Goal: Task Accomplishment & Management: Complete application form

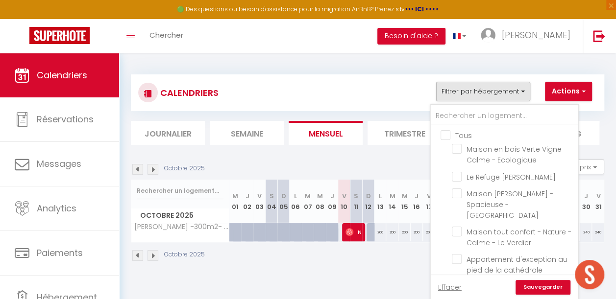
click at [288, 78] on div "CALENDRIERS Filtrer par hébergement Tous Maison en [GEOGRAPHIC_DATA] - Calme - …" at bounding box center [367, 92] width 473 height 37
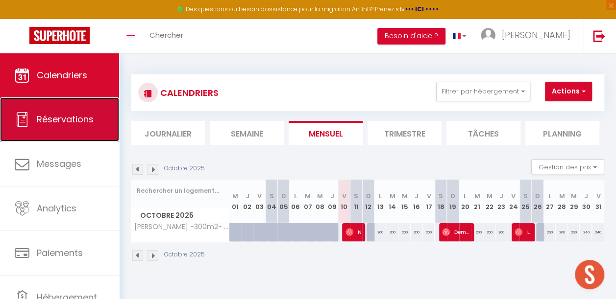
click at [59, 123] on span "Réservations" at bounding box center [65, 119] width 57 height 12
select select "not_cancelled"
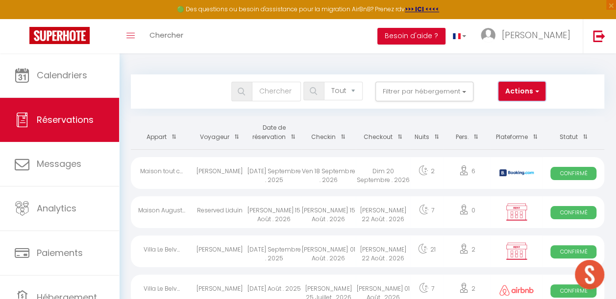
click at [519, 93] on button "Actions" at bounding box center [521, 92] width 47 height 20
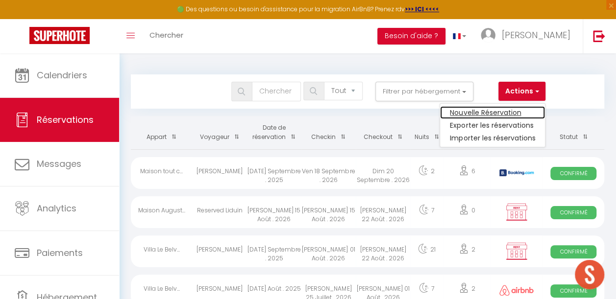
click at [464, 109] on link "Nouvelle Réservation" at bounding box center [492, 112] width 105 height 13
select select
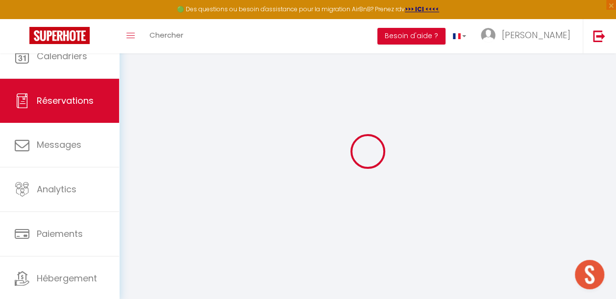
select select
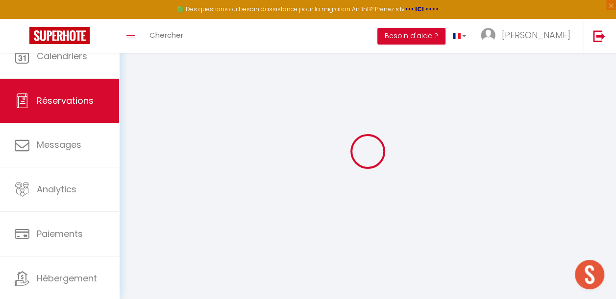
select select
checkbox input "false"
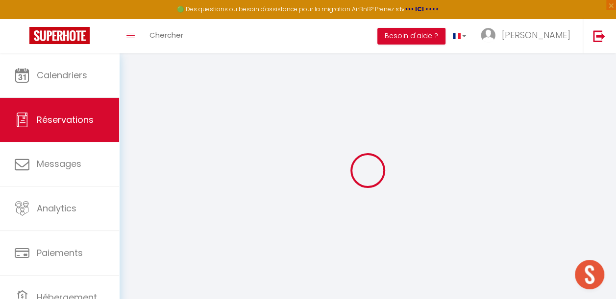
select select
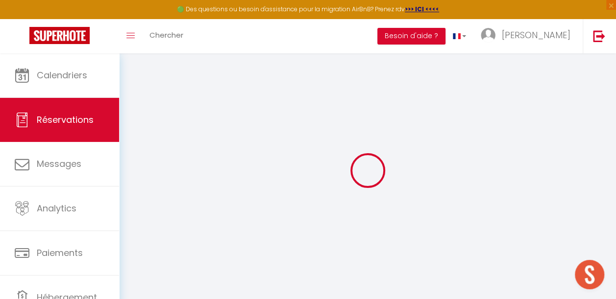
select select
checkbox input "false"
select select
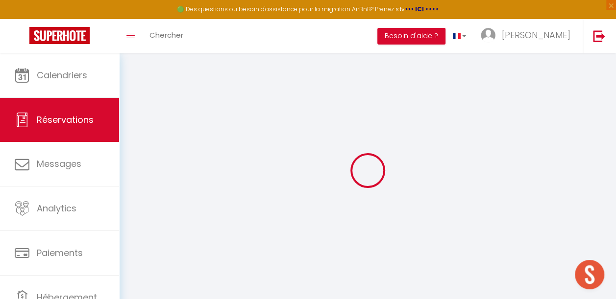
select select
checkbox input "false"
select select
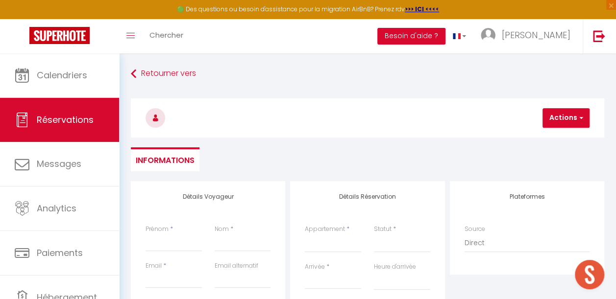
scroll to position [98, 0]
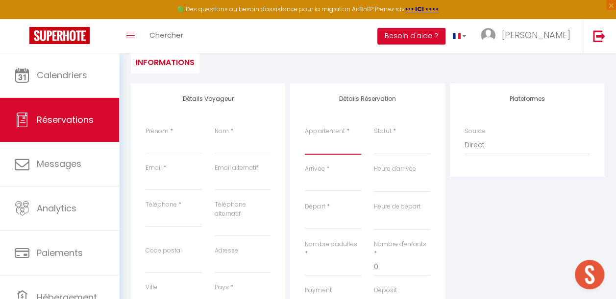
click at [325, 153] on select "Maison en bois Verte Vigne - Calme - Ecologique Le Refuge de Labastide Maison S…" at bounding box center [333, 145] width 56 height 19
select select "72407"
click at [305, 136] on select "Maison en bois Verte Vigne - Calme - Ecologique Le Refuge de Labastide Maison S…" at bounding box center [333, 145] width 56 height 19
select select
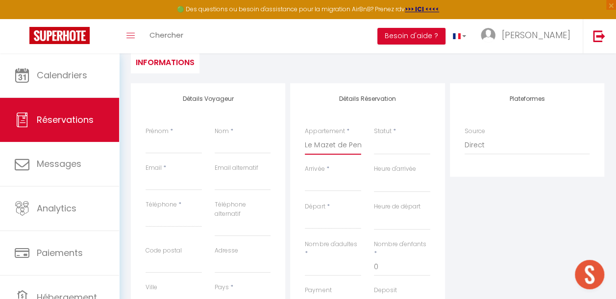
select select
checkbox input "false"
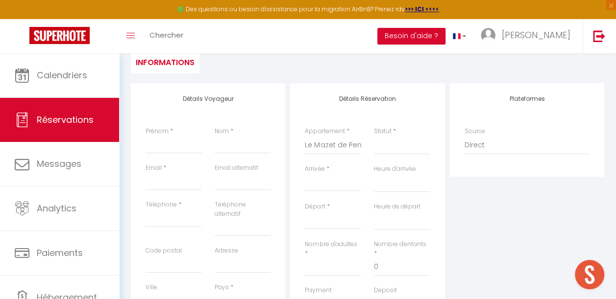
click at [335, 183] on input "Arrivée" at bounding box center [333, 183] width 56 height 13
select select
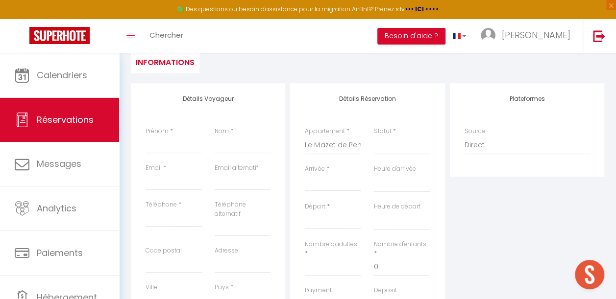
select select
checkbox input "false"
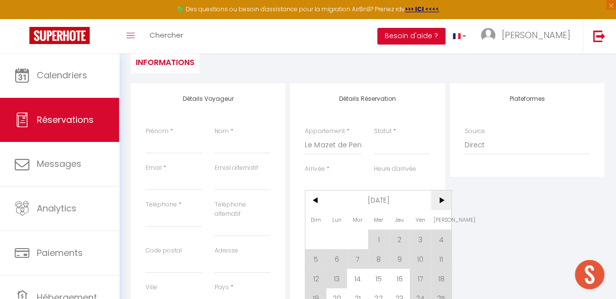
click at [433, 199] on span ">" at bounding box center [441, 201] width 21 height 20
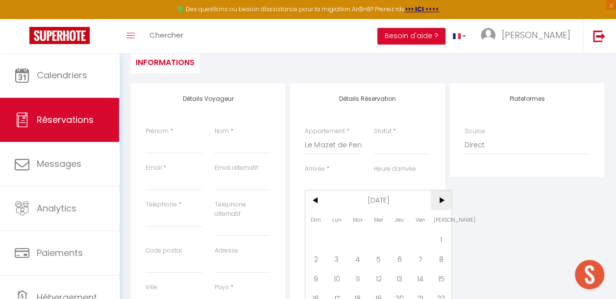
click at [433, 199] on span ">" at bounding box center [441, 201] width 21 height 20
click at [435, 197] on span ">" at bounding box center [441, 201] width 21 height 20
click at [438, 199] on span ">" at bounding box center [441, 201] width 21 height 20
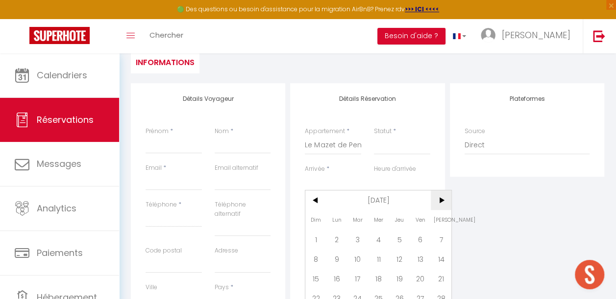
click at [437, 199] on span ">" at bounding box center [441, 201] width 21 height 20
click at [435, 200] on span ">" at bounding box center [441, 201] width 21 height 20
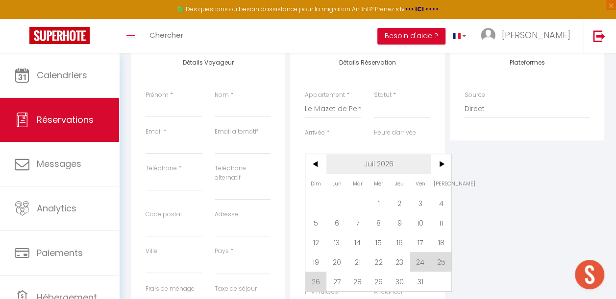
scroll to position [147, 0]
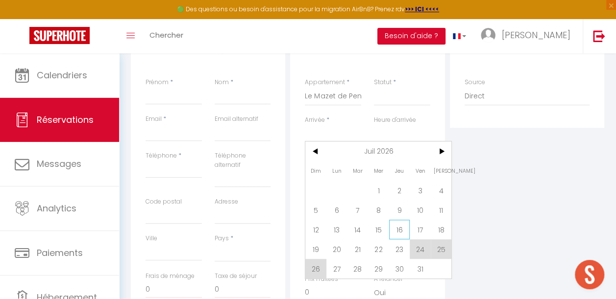
click at [401, 222] on span "16" at bounding box center [399, 230] width 21 height 20
select select
type input "Jeu 16 Juillet 2026"
select select
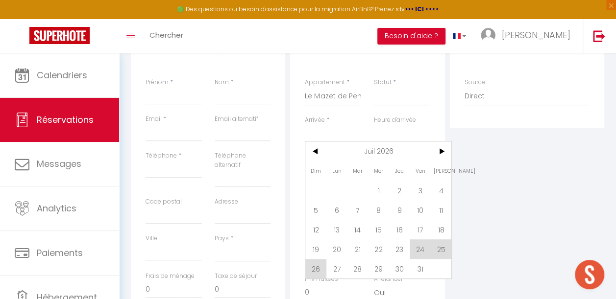
type input "Ven 17 Juillet 2026"
select select
checkbox input "false"
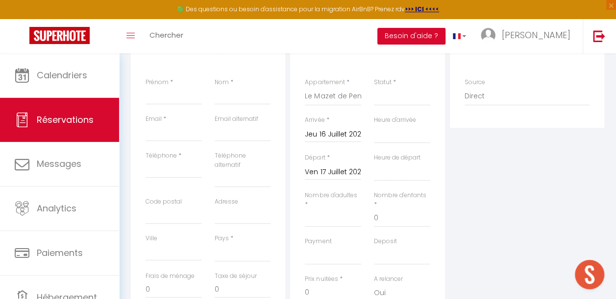
click at [334, 174] on input "Ven 17 Juillet 2026" at bounding box center [333, 172] width 56 height 13
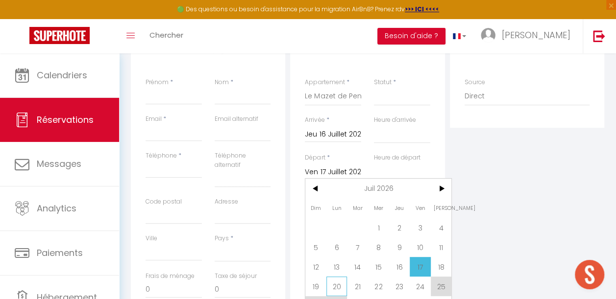
click at [331, 287] on span "20" at bounding box center [336, 287] width 21 height 20
select select
type input "Lun 20 Juillet 2026"
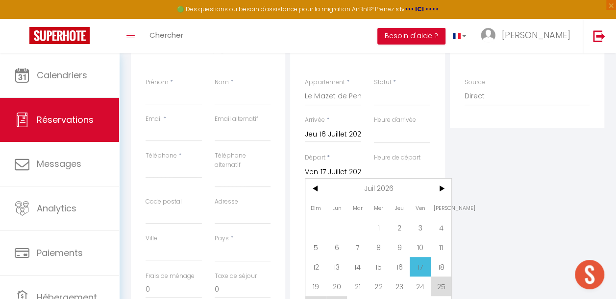
select select
checkbox input "false"
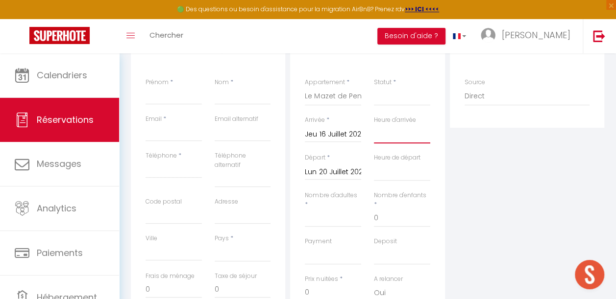
click at [393, 137] on select "00:00 00:30 01:00 01:30 02:00 02:30 03:00 03:30 04:00 04:30 05:00 05:30 06:00 0…" at bounding box center [402, 134] width 56 height 19
select select "15:00"
click at [374, 125] on select "00:00 00:30 01:00 01:30 02:00 02:30 03:00 03:30 04:00 04:30 05:00 05:30 06:00 0…" at bounding box center [402, 134] width 56 height 19
select select
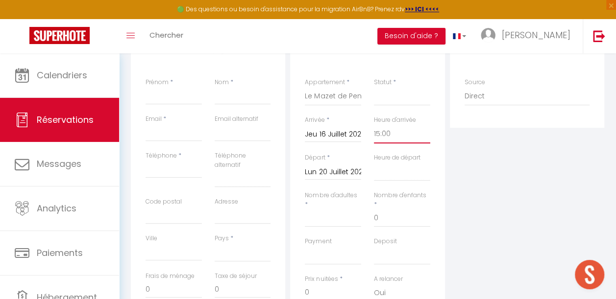
select select
checkbox input "false"
click at [392, 173] on select "00:00 00:30 01:00 01:30 02:00 02:30 03:00 03:30 04:00 04:30 05:00 05:30 06:00 0…" at bounding box center [402, 172] width 56 height 19
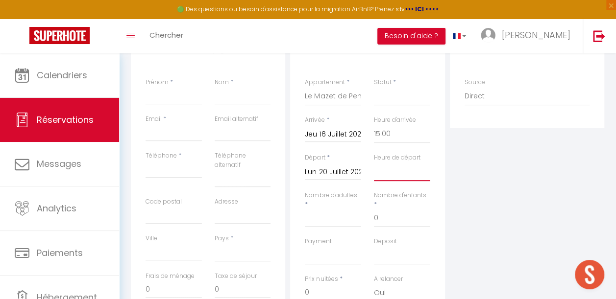
select select "10:00"
click at [374, 163] on select "00:00 00:30 01:00 01:30 02:00 02:30 03:00 03:30 04:00 04:30 05:00 05:30 06:00 0…" at bounding box center [402, 172] width 56 height 19
select select
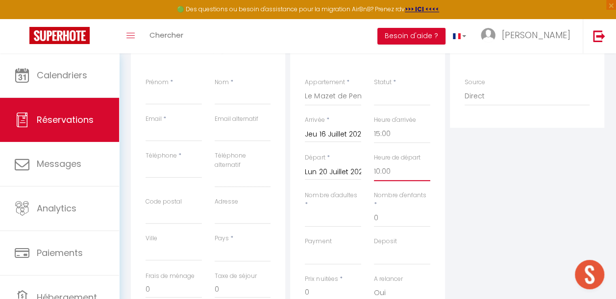
select select
checkbox input "false"
click at [330, 215] on input "Nombre d'adultes" at bounding box center [333, 219] width 56 height 18
type input "6"
select select
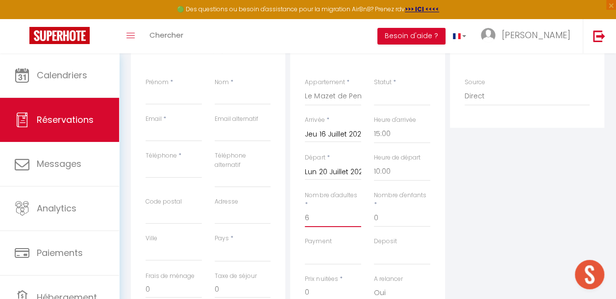
select select
checkbox input "false"
select select
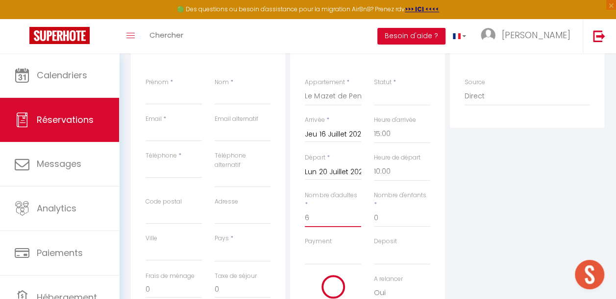
type input "95"
type input "22.08"
select select
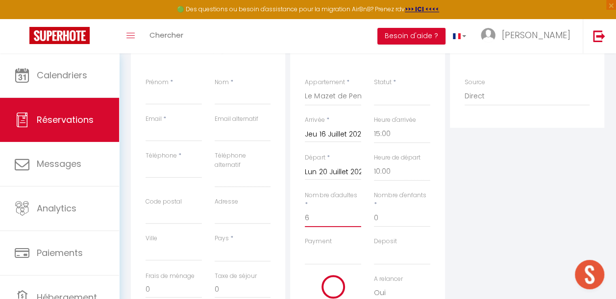
type input "440"
checkbox input "false"
type input "6"
click at [182, 90] on input "Prénom" at bounding box center [174, 96] width 56 height 18
type input "W"
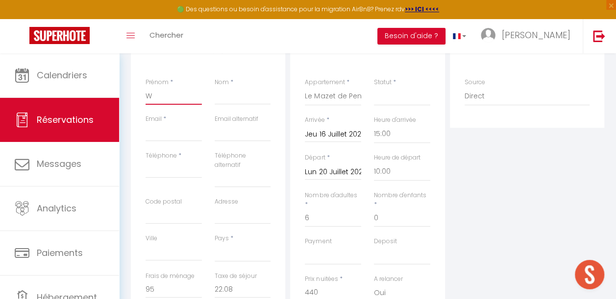
select select
checkbox input "false"
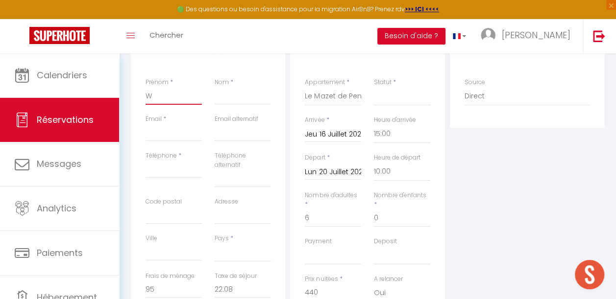
type input "We"
select select
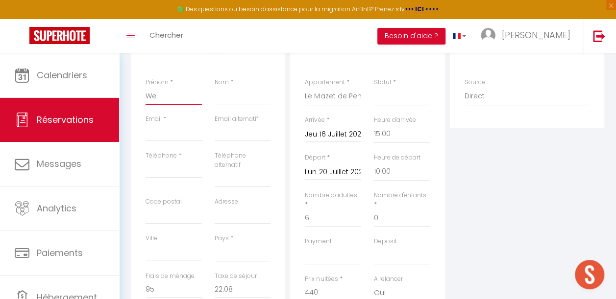
checkbox input "false"
type input "Wen"
select select
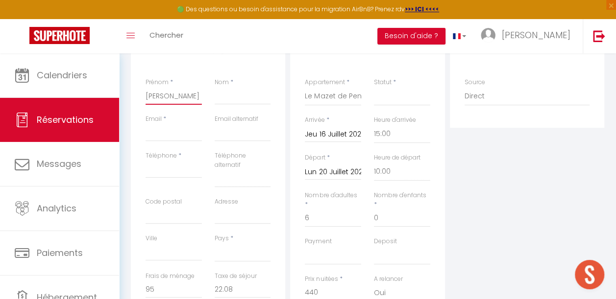
select select
checkbox input "false"
type input "Wend"
select select
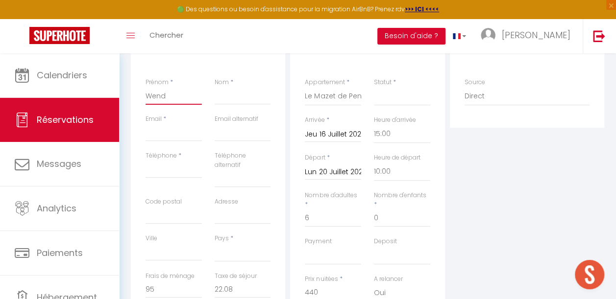
select select
checkbox input "false"
type input "Wendl"
select select
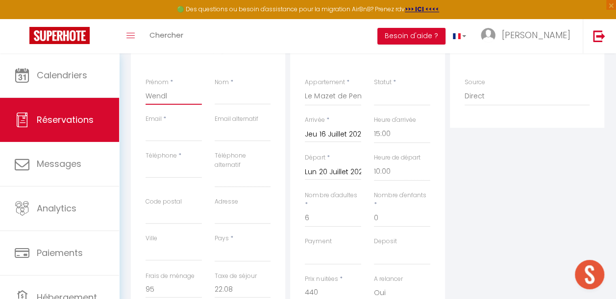
select select
checkbox input "false"
type input "Wendli"
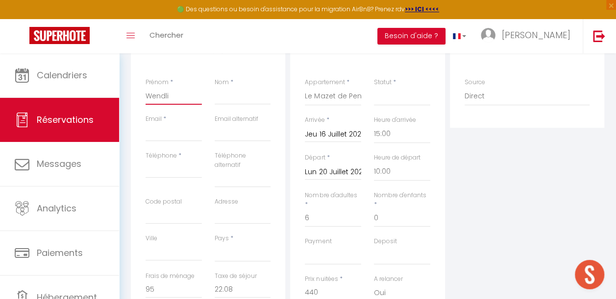
select select
checkbox input "false"
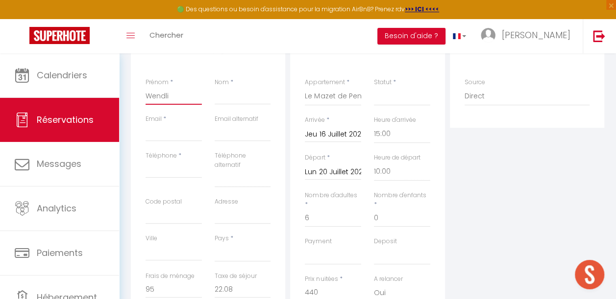
type input "Wendlin"
select select
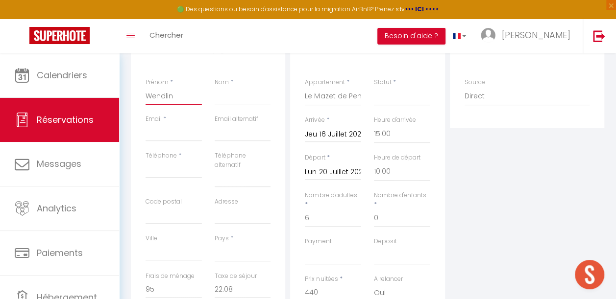
checkbox input "false"
type input "Wendling"
select select
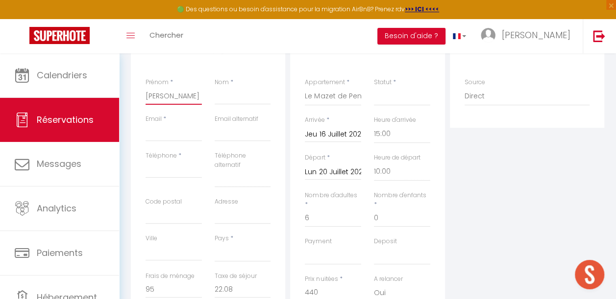
select select
checkbox input "false"
type input "Wendling"
click at [236, 103] on input "Nom" at bounding box center [243, 96] width 56 height 18
type input "N"
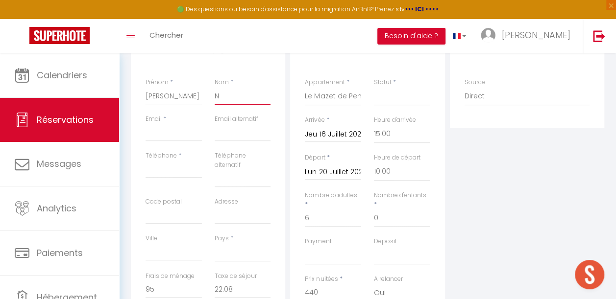
select select
checkbox input "false"
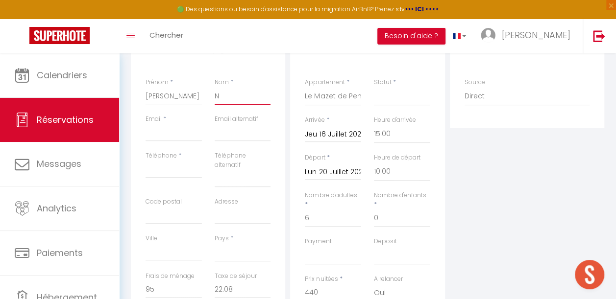
type input "Ni"
select select
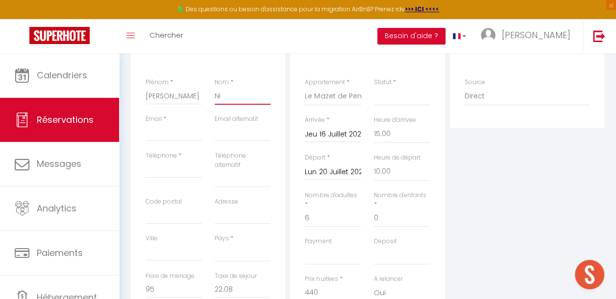
checkbox input "false"
type input "Nin"
select select
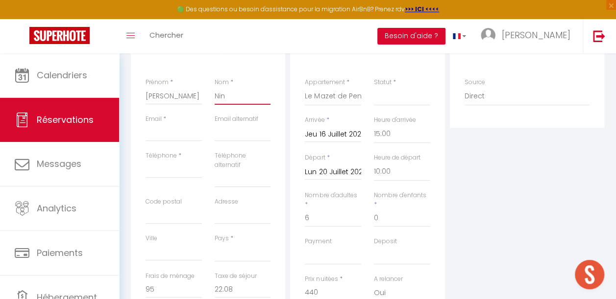
select select
checkbox input "false"
type input "Nina"
select select
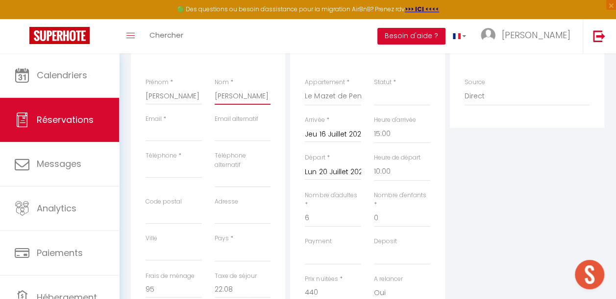
select select
checkbox input "false"
type input "Nina"
click at [164, 135] on input "Email client" at bounding box center [174, 133] width 56 height 18
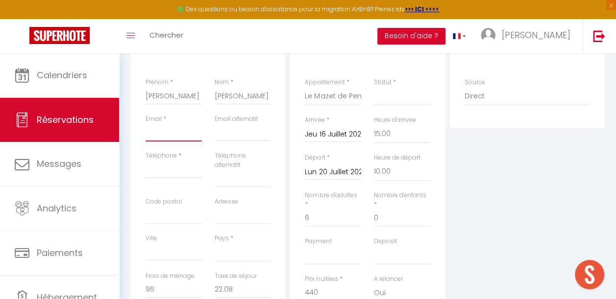
paste input "nina.wendling@outlook.com"
type input "nina.wendling@outlook.com"
select select
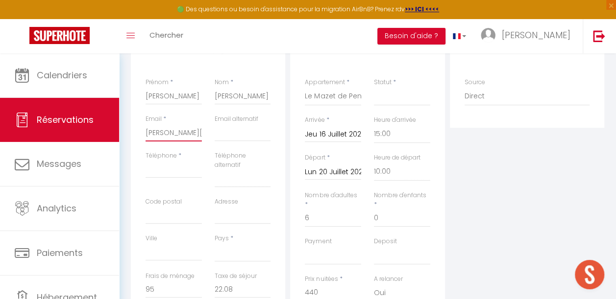
select select
checkbox input "false"
type input "nina.wendling@outlook.com"
click at [173, 173] on input "Téléphone" at bounding box center [174, 170] width 56 height 18
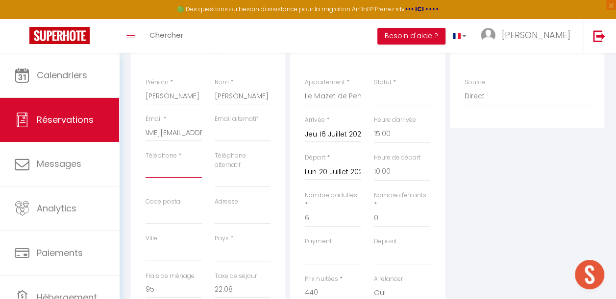
scroll to position [0, 0]
type input "0"
select select
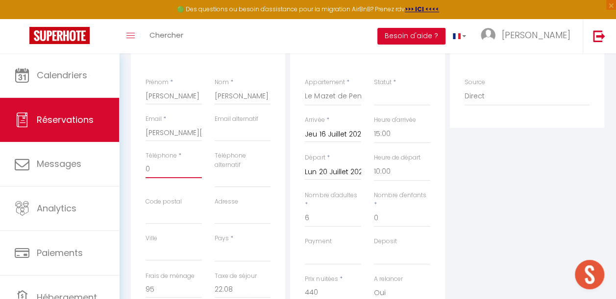
select select
checkbox input "false"
type input "07"
select select
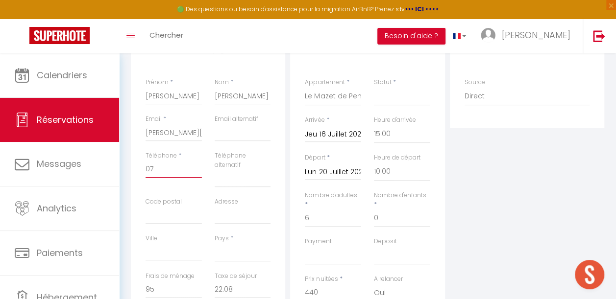
select select
checkbox input "false"
type input "078"
select select
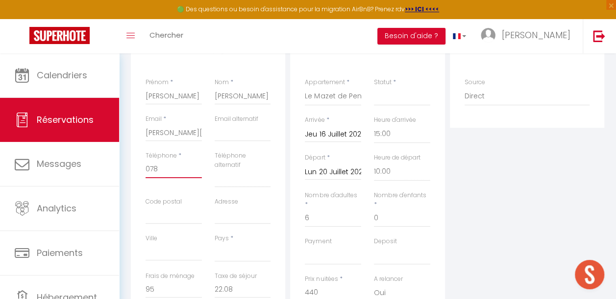
select select
checkbox input "false"
type input "0785"
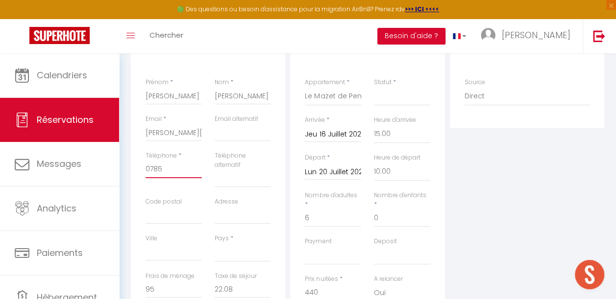
select select
checkbox input "false"
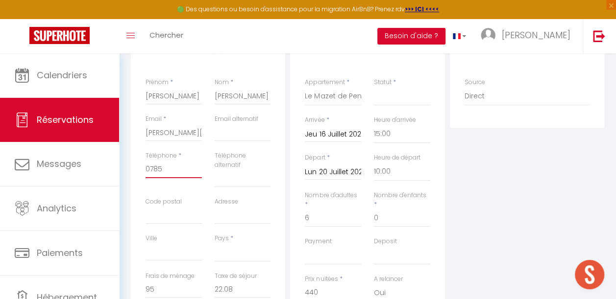
type input "07850"
select select
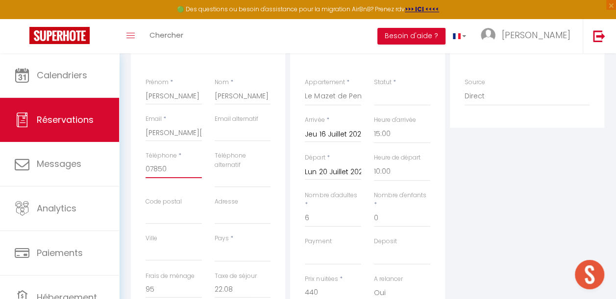
checkbox input "false"
type input "078507"
click at [231, 217] on input "Adresse" at bounding box center [243, 216] width 56 height 18
click at [160, 214] on input "Code postal" at bounding box center [174, 216] width 56 height 18
click at [157, 261] on div "Ville" at bounding box center [173, 253] width 69 height 38
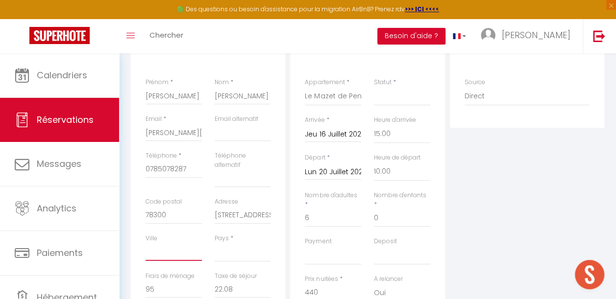
click at [157, 258] on input "Ville" at bounding box center [174, 253] width 56 height 18
click at [247, 257] on select "France Portugal Afghanistan Albania Algeria American Samoa Andorra Angola Angui…" at bounding box center [243, 253] width 56 height 19
click at [215, 244] on select "France Portugal Afghanistan Albania Algeria American Samoa Andorra Angola Angui…" at bounding box center [243, 253] width 56 height 19
click at [517, 166] on div "Plateformes Source Direct Airbnb.com Booking.com Chalet montagne Expedia Gite d…" at bounding box center [526, 214] width 159 height 360
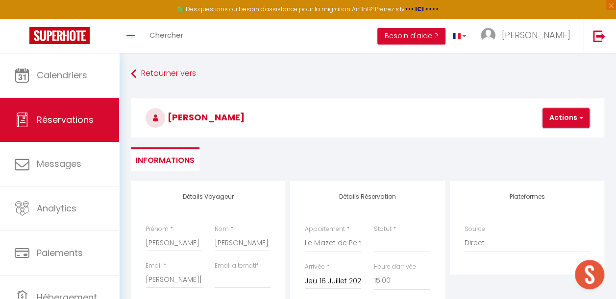
click at [561, 120] on button "Actions" at bounding box center [566, 118] width 47 height 20
click at [561, 142] on link "Enregistrer" at bounding box center [574, 139] width 77 height 13
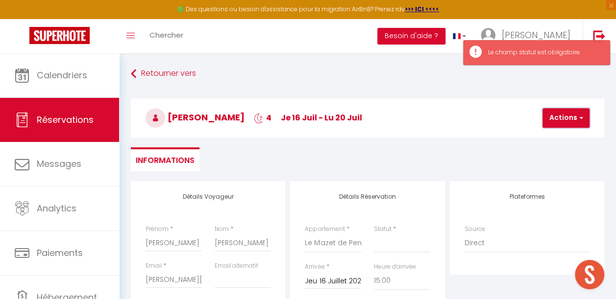
click at [569, 118] on button "Actions" at bounding box center [566, 118] width 47 height 20
click at [377, 139] on div "Wendling Nina 4 je 16 Juil - lu 20 Juil Actions Enregistrer Actions Enregistrer…" at bounding box center [367, 116] width 486 height 52
click at [399, 248] on select "Confirmé Non Confirmé Annulé Annulé par le voyageur No Show Request" at bounding box center [402, 243] width 56 height 19
click at [374, 234] on select "Confirmé Non Confirmé Annulé Annulé par le voyageur No Show Request" at bounding box center [402, 243] width 56 height 19
click at [559, 110] on button "Actions" at bounding box center [566, 118] width 47 height 20
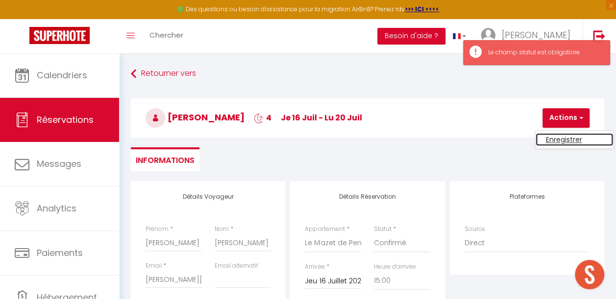
click at [564, 139] on link "Enregistrer" at bounding box center [574, 139] width 77 height 13
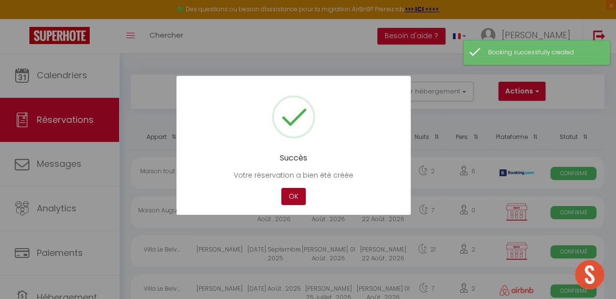
click at [295, 199] on button "OK" at bounding box center [293, 196] width 25 height 17
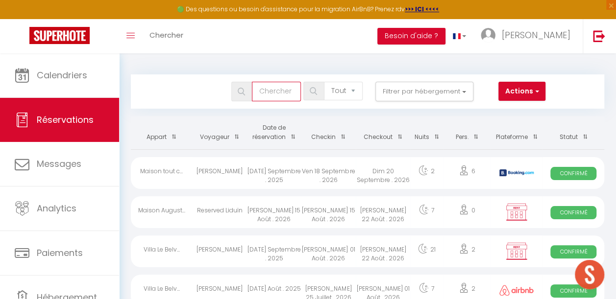
click at [279, 90] on input "text" at bounding box center [276, 92] width 49 height 20
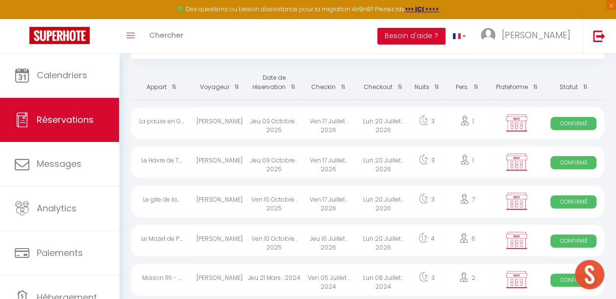
scroll to position [65, 0]
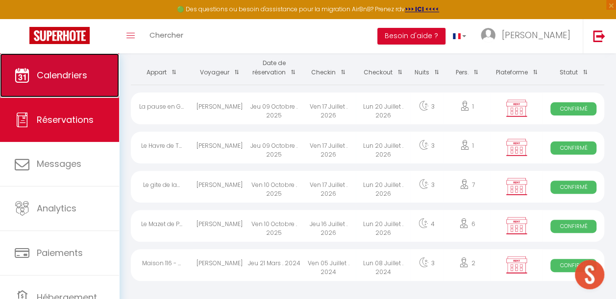
click at [70, 88] on link "Calendriers" at bounding box center [59, 75] width 119 height 44
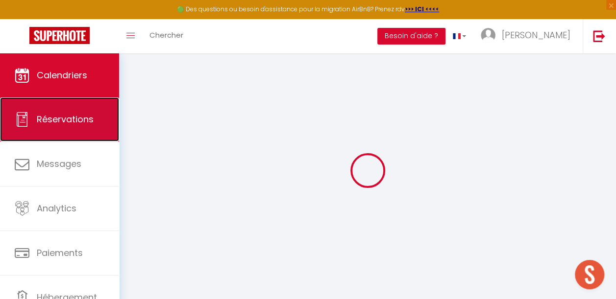
click at [66, 123] on span "Réservations" at bounding box center [65, 119] width 57 height 12
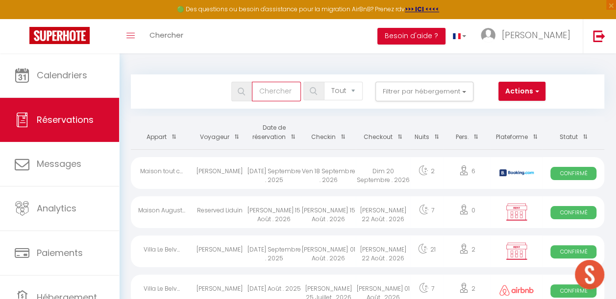
click at [272, 93] on input "text" at bounding box center [276, 92] width 49 height 20
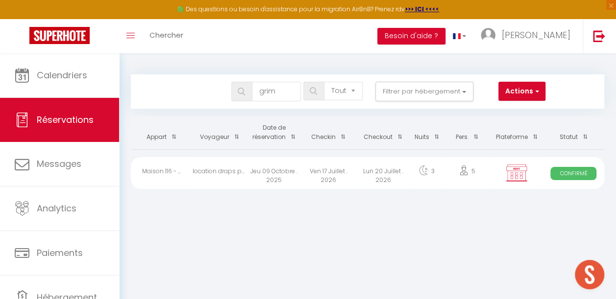
click at [283, 179] on div "Jeu 09 Octobre . 2025" at bounding box center [274, 173] width 54 height 32
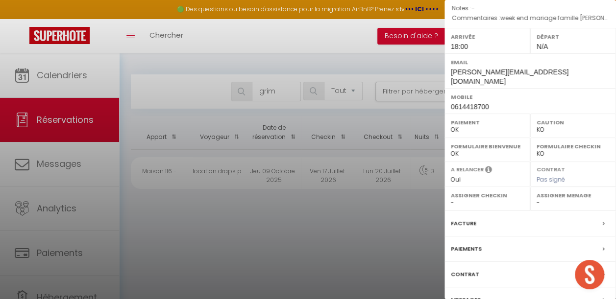
scroll to position [218, 0]
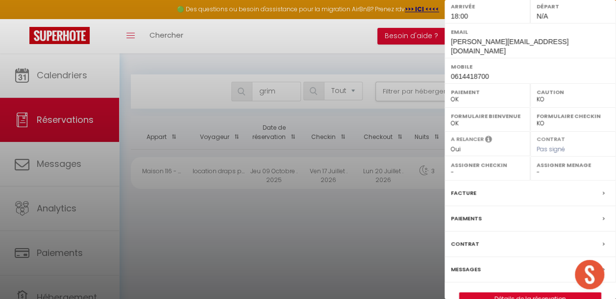
click at [288, 231] on div at bounding box center [308, 149] width 616 height 299
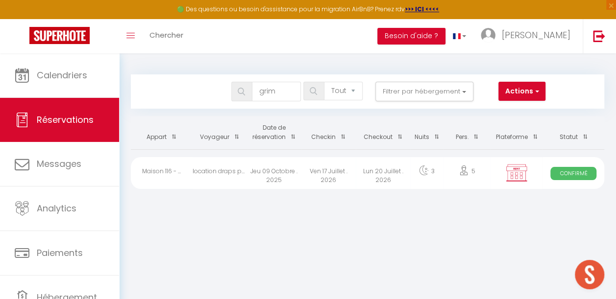
click at [428, 169] on div "3" at bounding box center [426, 173] width 33 height 32
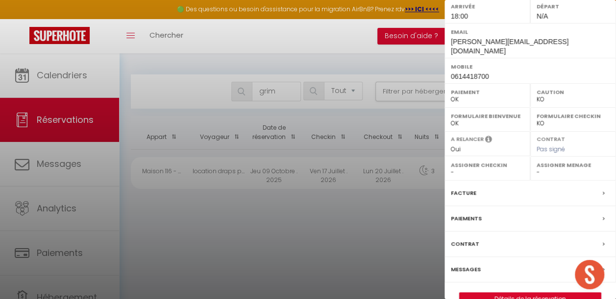
click at [380, 244] on div at bounding box center [308, 149] width 616 height 299
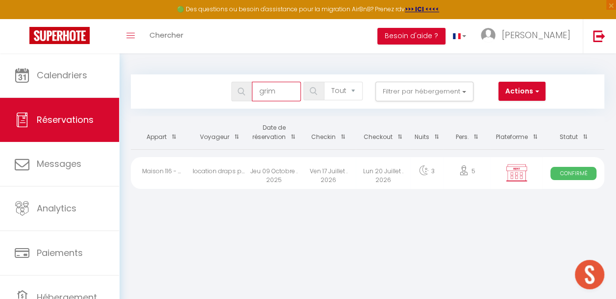
drag, startPoint x: 287, startPoint y: 95, endPoint x: 166, endPoint y: 93, distance: 121.1
click at [166, 93] on div "grim Tous les statuts Annulé Confirmé Non Confirmé Tout sauf annulé No Show Req…" at bounding box center [348, 92] width 432 height 20
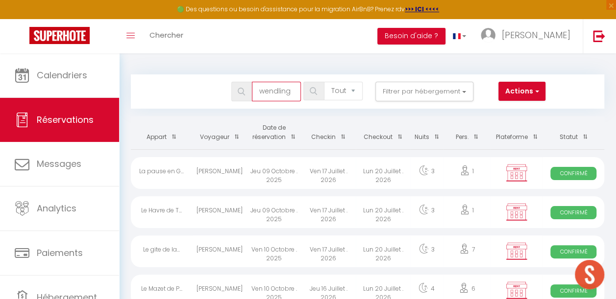
scroll to position [65, 0]
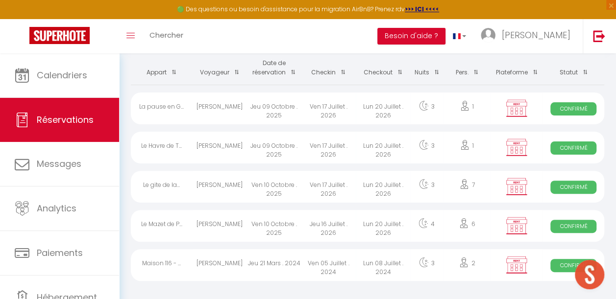
click at [342, 257] on div "Ven 05 Juillet . 2024" at bounding box center [328, 265] width 54 height 32
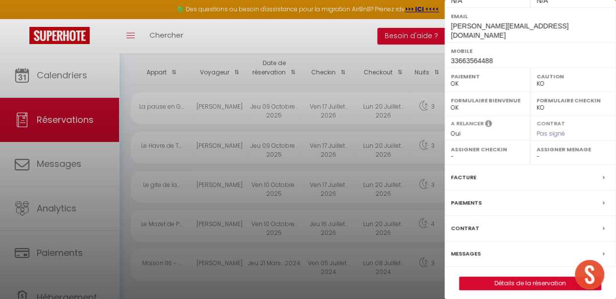
click at [415, 289] on div at bounding box center [308, 149] width 616 height 299
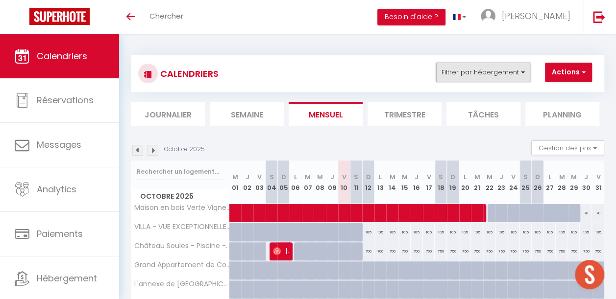
click at [451, 74] on button "Filtrer par hébergement" at bounding box center [483, 73] width 94 height 20
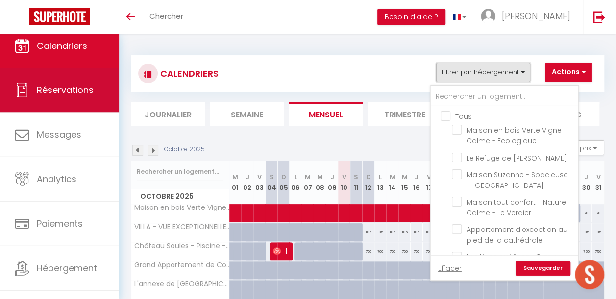
click at [77, 89] on span "Réservations" at bounding box center [65, 90] width 57 height 12
select select "not_cancelled"
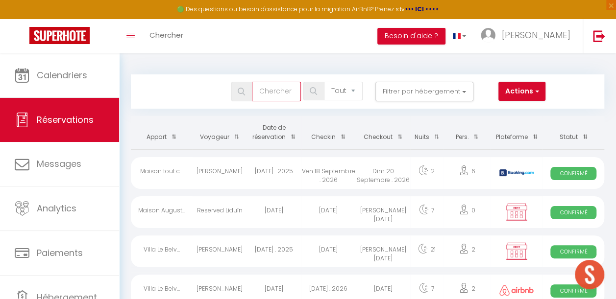
click at [276, 86] on input "text" at bounding box center [276, 92] width 49 height 20
type input "wendling"
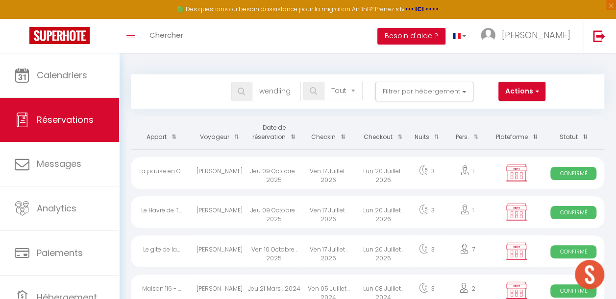
click at [304, 257] on div "Ven 17 Juillet . 2026" at bounding box center [328, 252] width 54 height 32
select select "OK"
select select "KO"
select select "1"
select select "0"
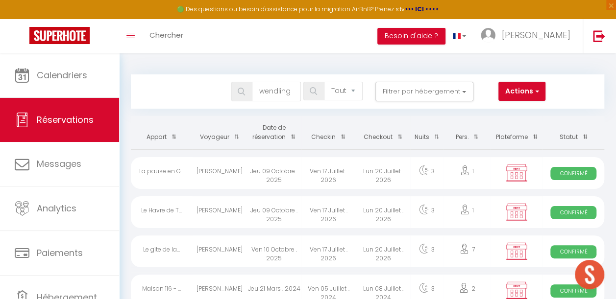
select select "1"
select select
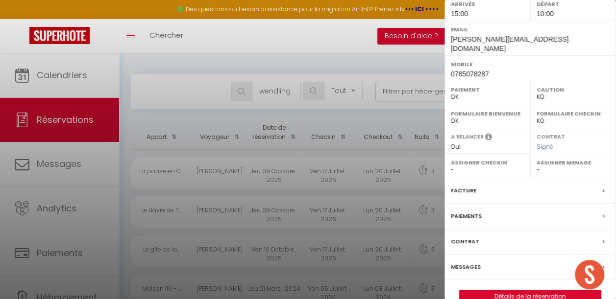
scroll to position [165, 0]
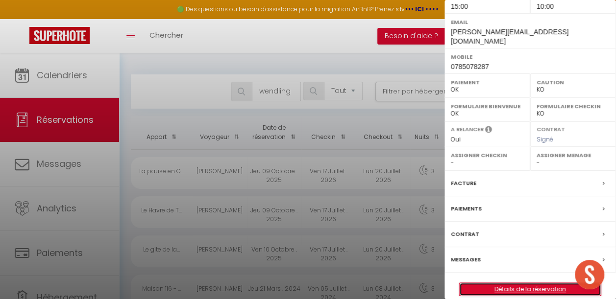
drag, startPoint x: 487, startPoint y: 275, endPoint x: 450, endPoint y: 251, distance: 43.6
click at [487, 283] on link "Détails de la réservation" at bounding box center [530, 289] width 141 height 13
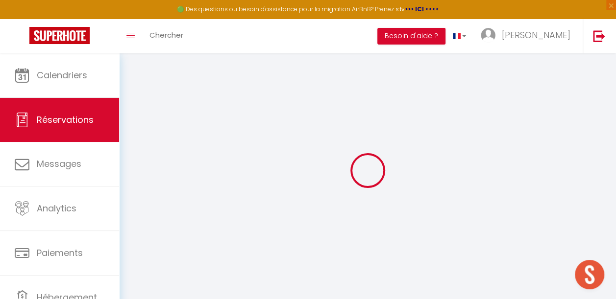
select select
checkbox input "false"
select select
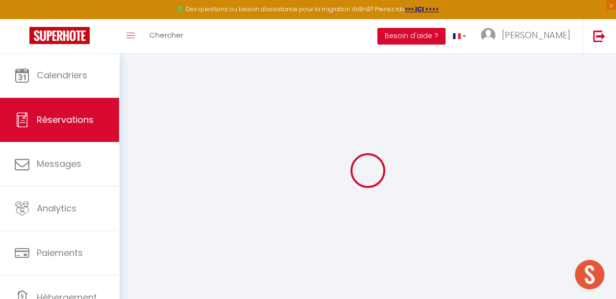
checkbox input "false"
type textarea "Ajouter le linge de maison"
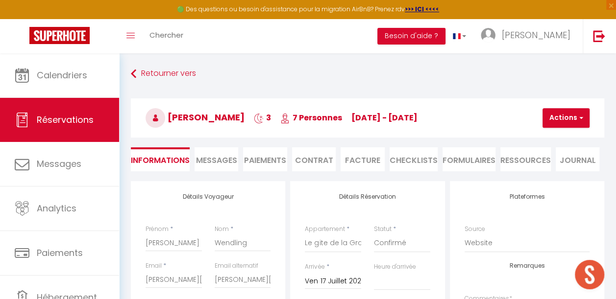
type input "143"
type input "16.95"
select select
checkbox input "false"
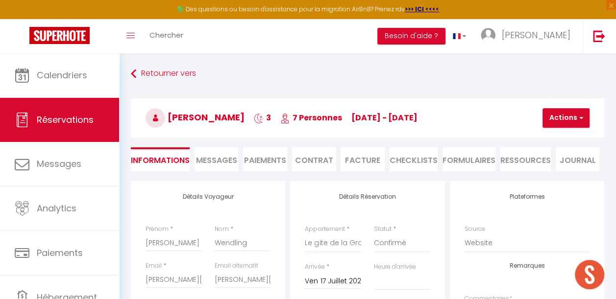
select select "15:00"
select select "10:00"
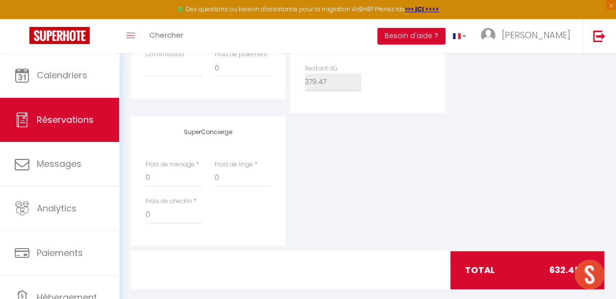
scroll to position [457, 0]
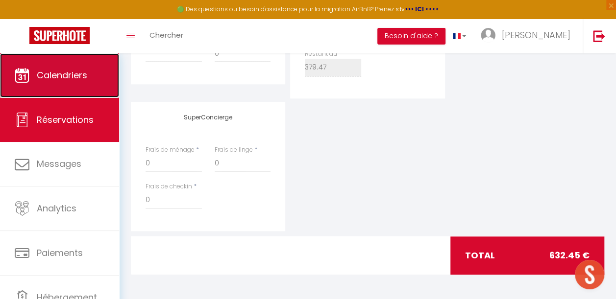
click at [53, 89] on link "Calendriers" at bounding box center [59, 75] width 119 height 44
